Goal: Information Seeking & Learning: Learn about a topic

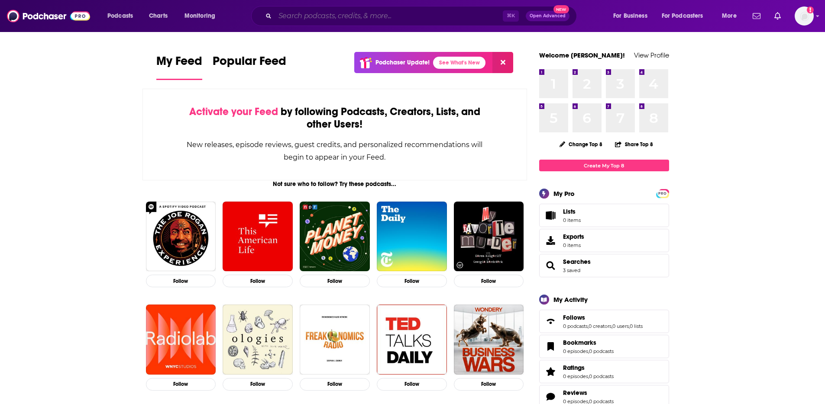
click at [341, 19] on input "Search podcasts, credits, & more..." at bounding box center [389, 16] width 228 height 14
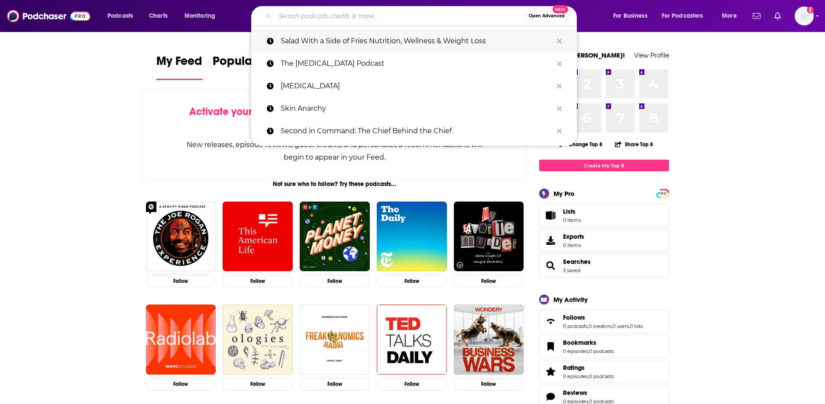
click at [339, 43] on p "Salad With a Side of Fries Nutrition, Wellness & Weight Loss" at bounding box center [417, 41] width 272 height 23
type input "Salad With a Side of Fries Nutrition, Wellness & Weight Loss"
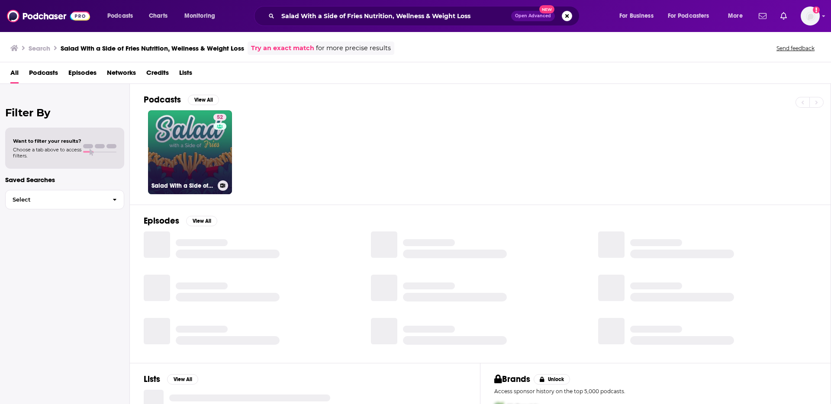
click at [176, 139] on link "52 Salad With a Side of Fries Nutrition, Wellness & Weight Loss" at bounding box center [190, 152] width 84 height 84
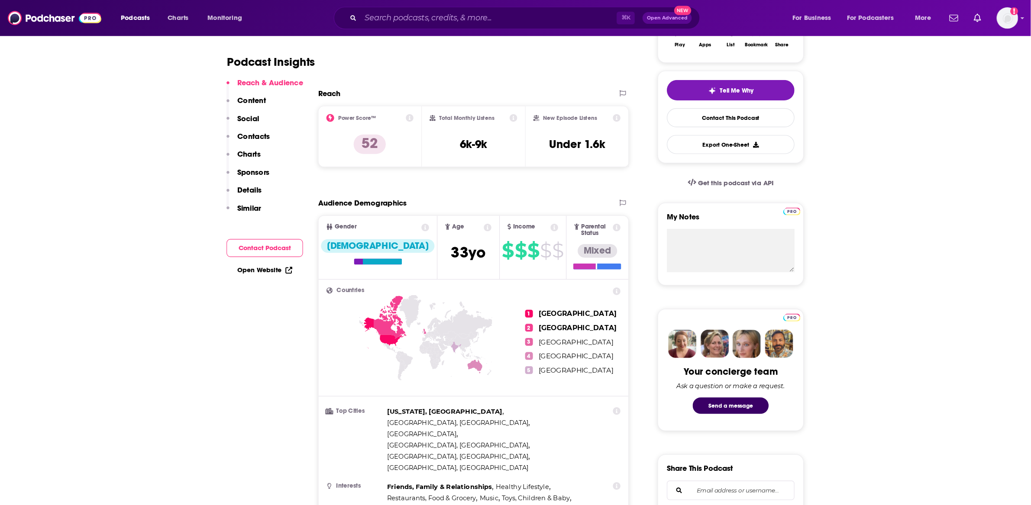
scroll to position [171, 0]
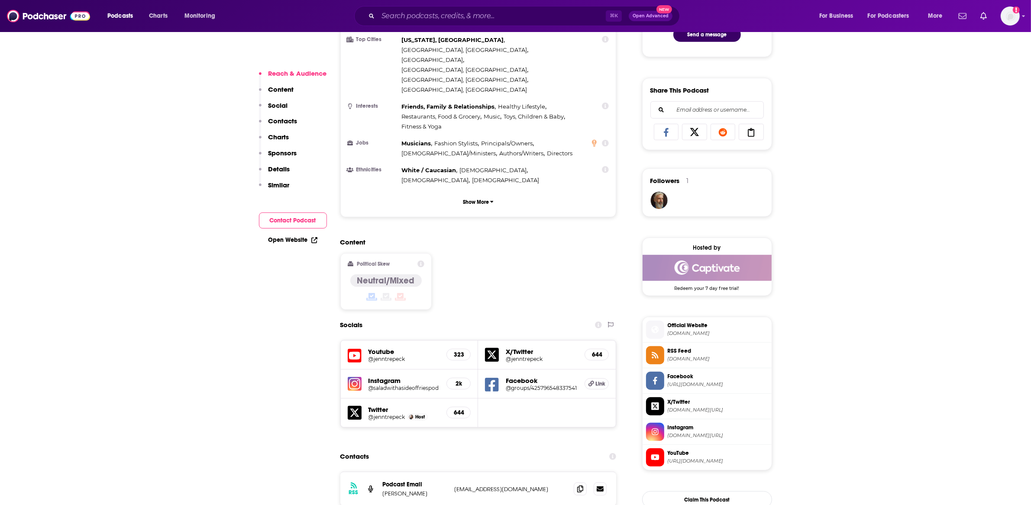
click at [286, 106] on p "Social" at bounding box center [277, 105] width 19 height 8
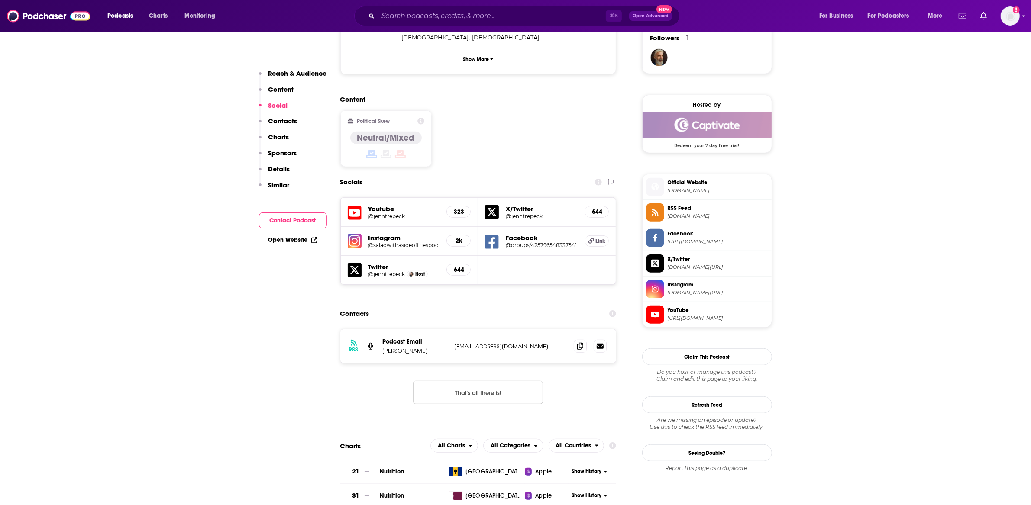
click at [278, 119] on p "Contacts" at bounding box center [282, 121] width 29 height 8
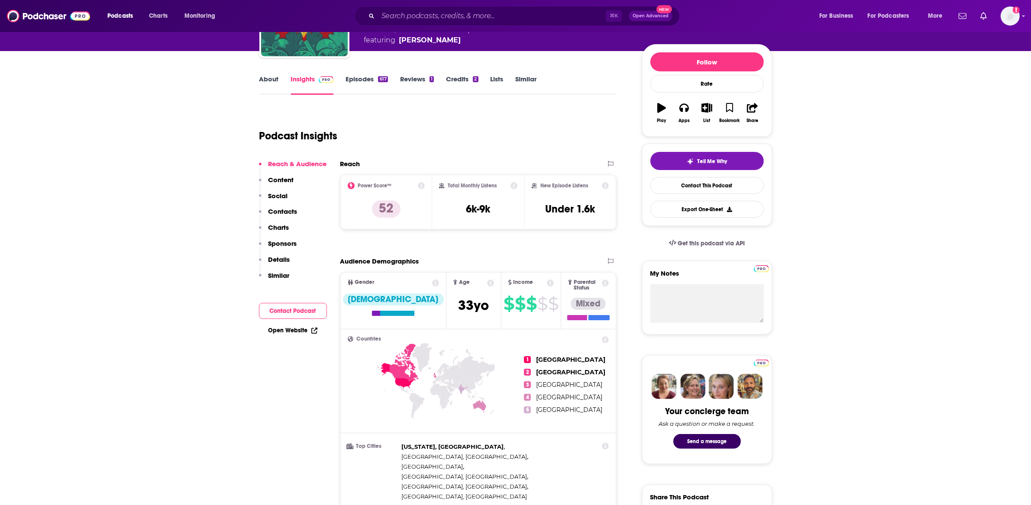
scroll to position [0, 0]
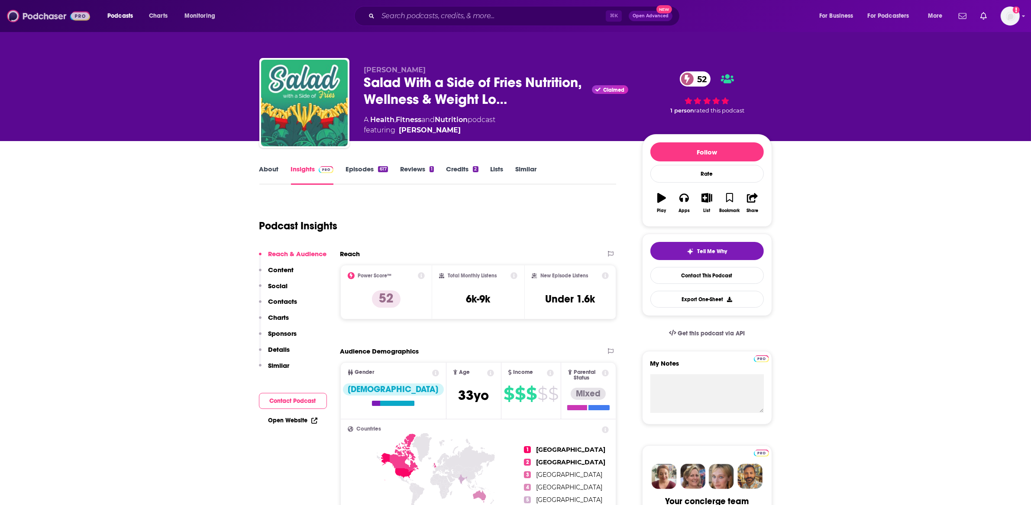
click at [47, 16] on img at bounding box center [48, 16] width 83 height 16
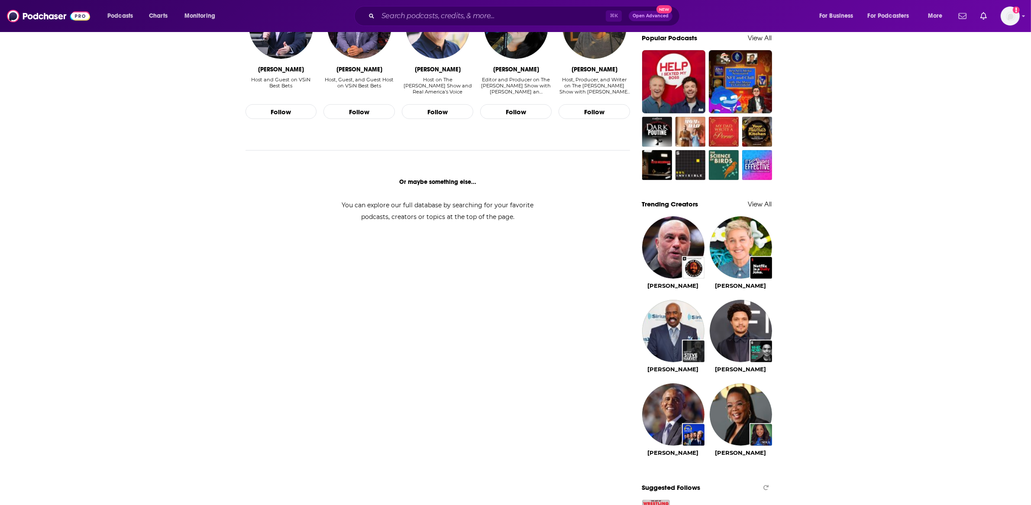
scroll to position [586, 0]
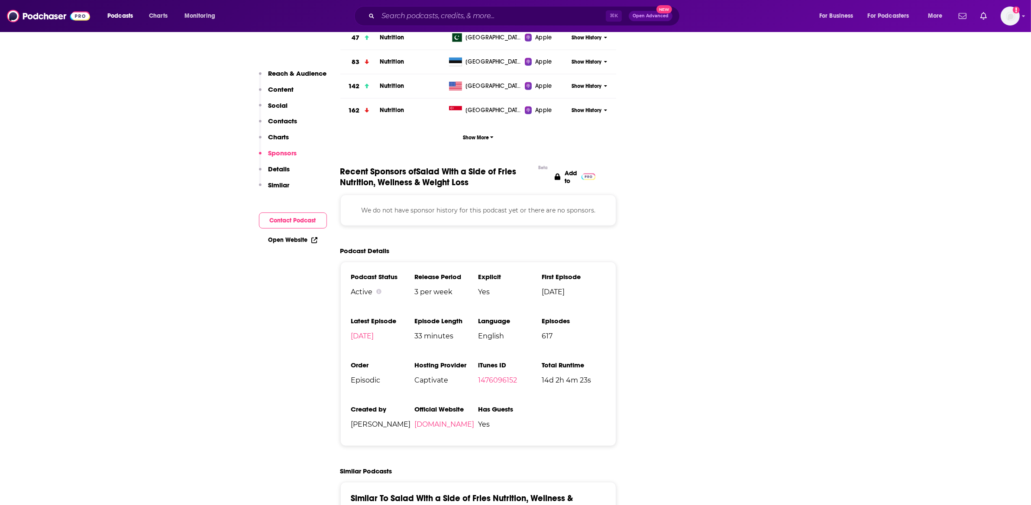
scroll to position [1141, 0]
